Goal: Find specific page/section: Find specific page/section

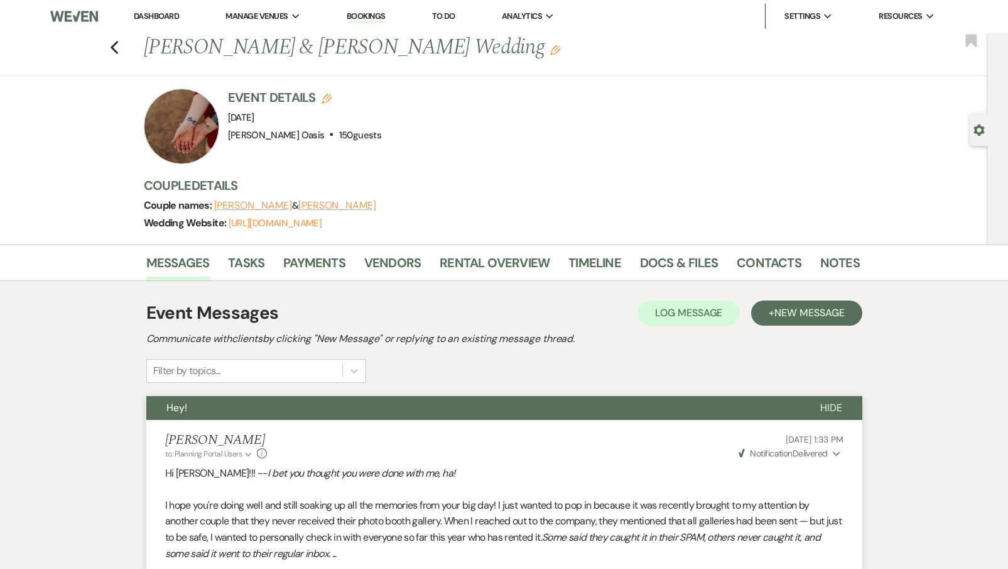
scroll to position [824, 0]
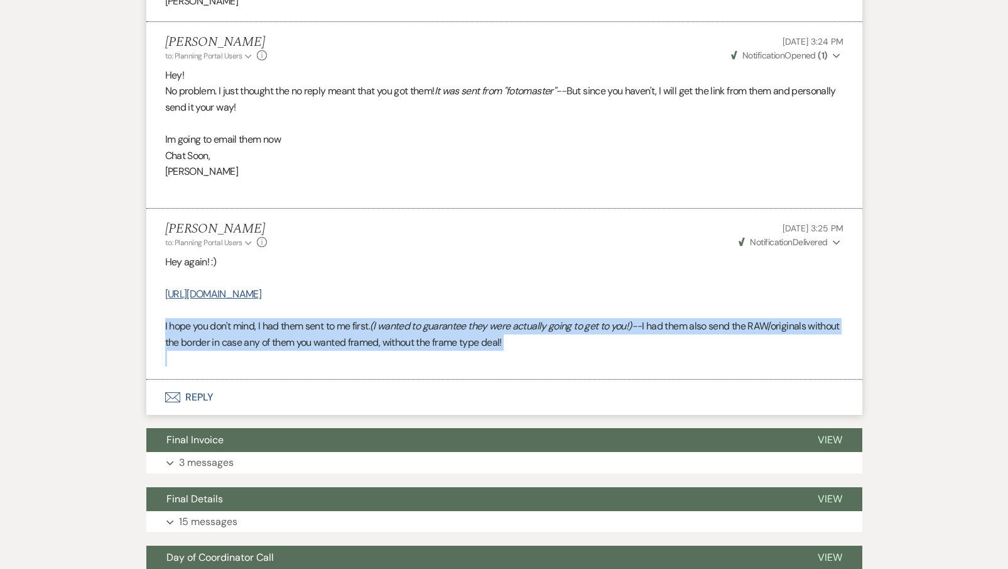
click at [530, 350] on p at bounding box center [504, 358] width 679 height 16
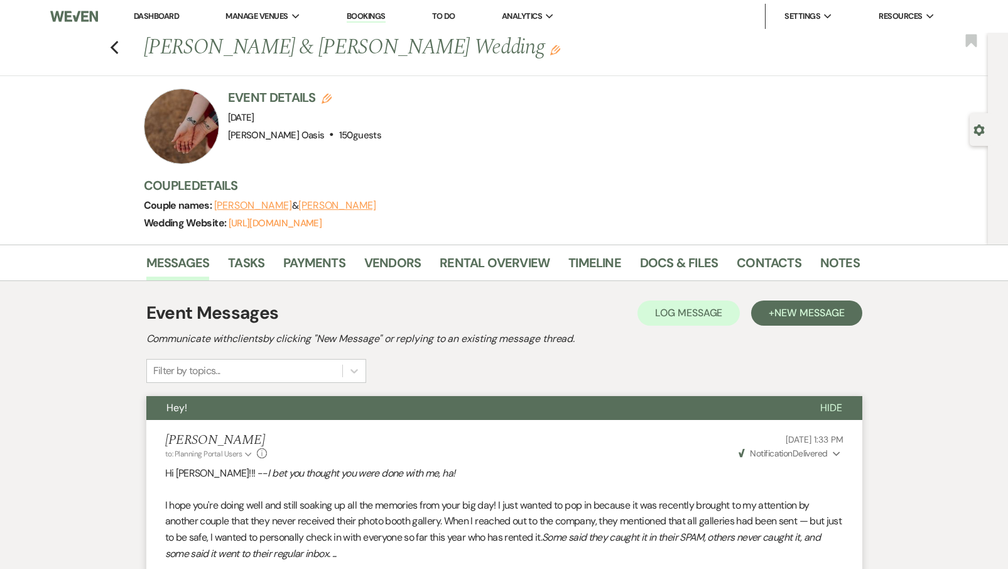
scroll to position [0, 0]
click at [151, 17] on link "Dashboard" at bounding box center [156, 16] width 45 height 11
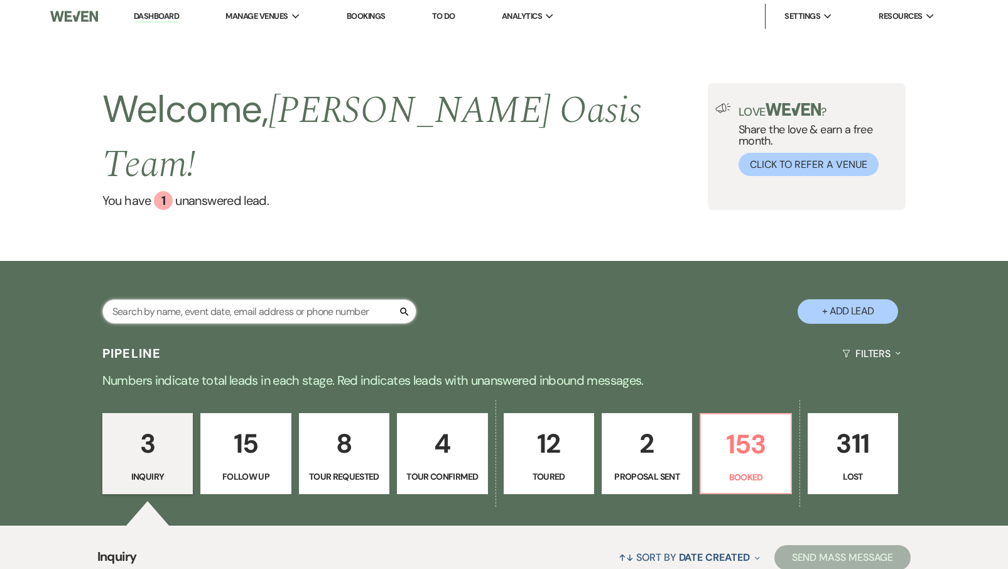
click at [194, 299] on input "text" at bounding box center [259, 311] width 314 height 25
click at [174, 299] on input "text" at bounding box center [259, 311] width 314 height 25
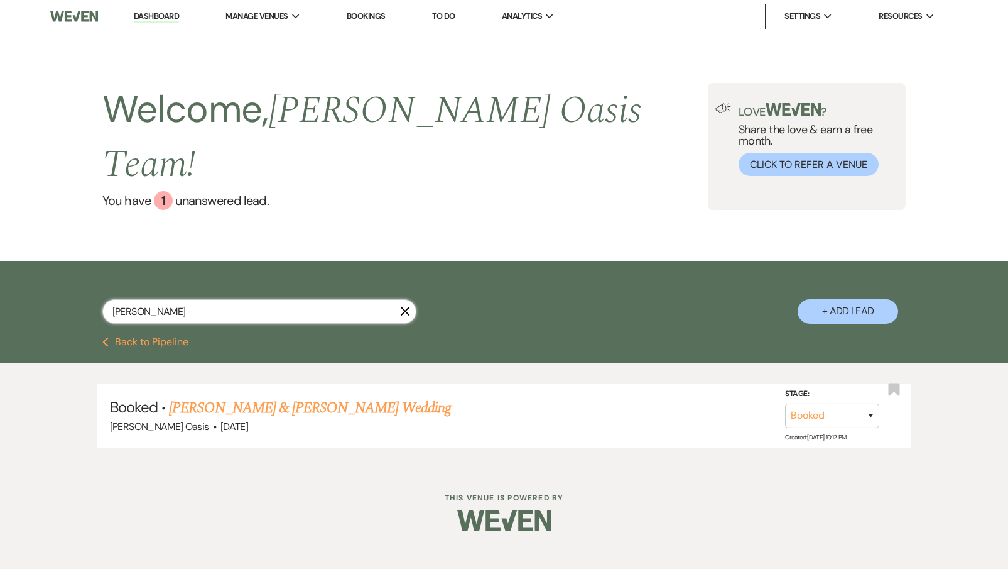
type input "[PERSON_NAME]"
drag, startPoint x: 174, startPoint y: 275, endPoint x: 303, endPoint y: 375, distance: 163.0
click at [303, 396] on link "[PERSON_NAME] & [PERSON_NAME] Wedding" at bounding box center [309, 407] width 281 height 23
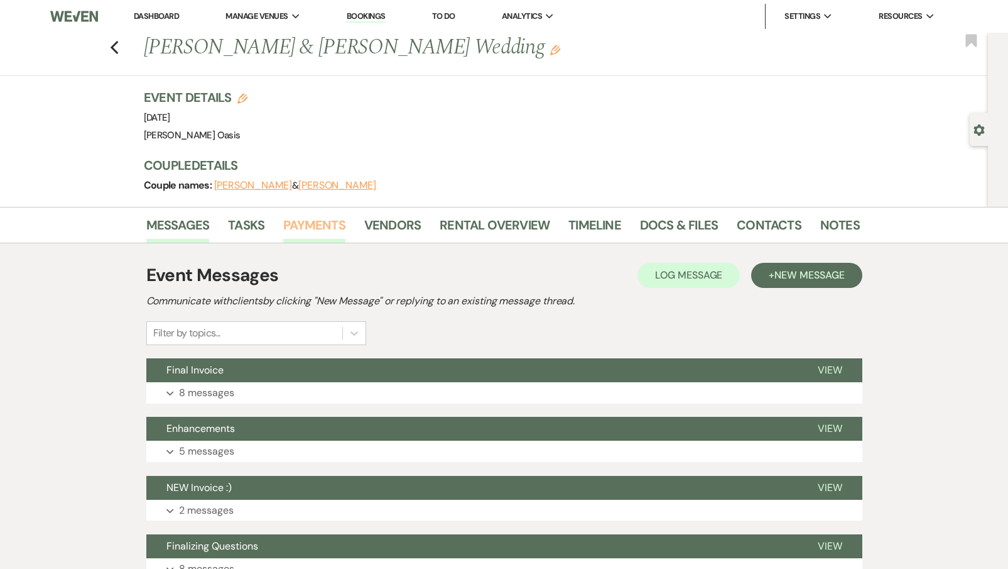
click at [318, 223] on link "Payments" at bounding box center [314, 229] width 62 height 28
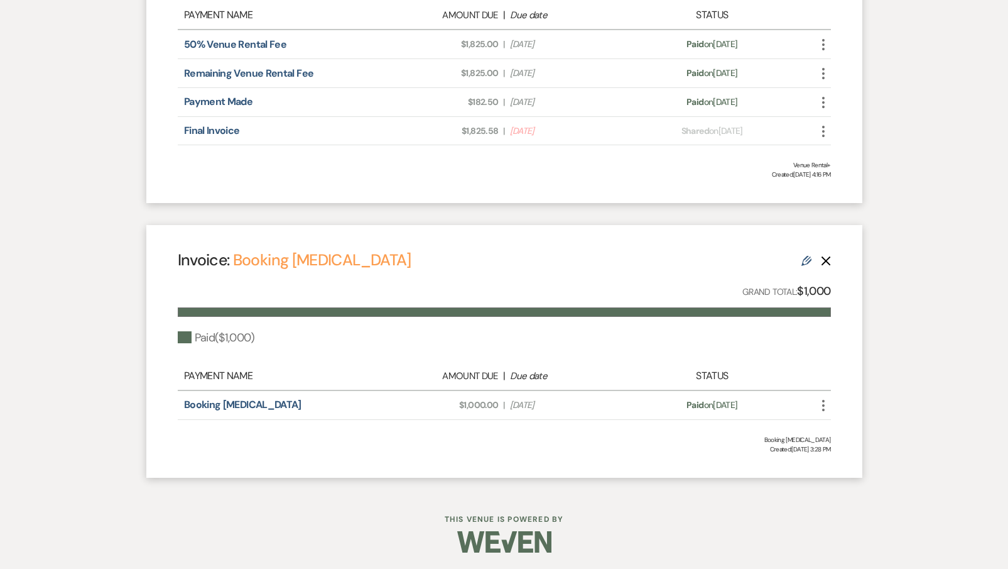
scroll to position [501, 0]
